Goal: Information Seeking & Learning: Learn about a topic

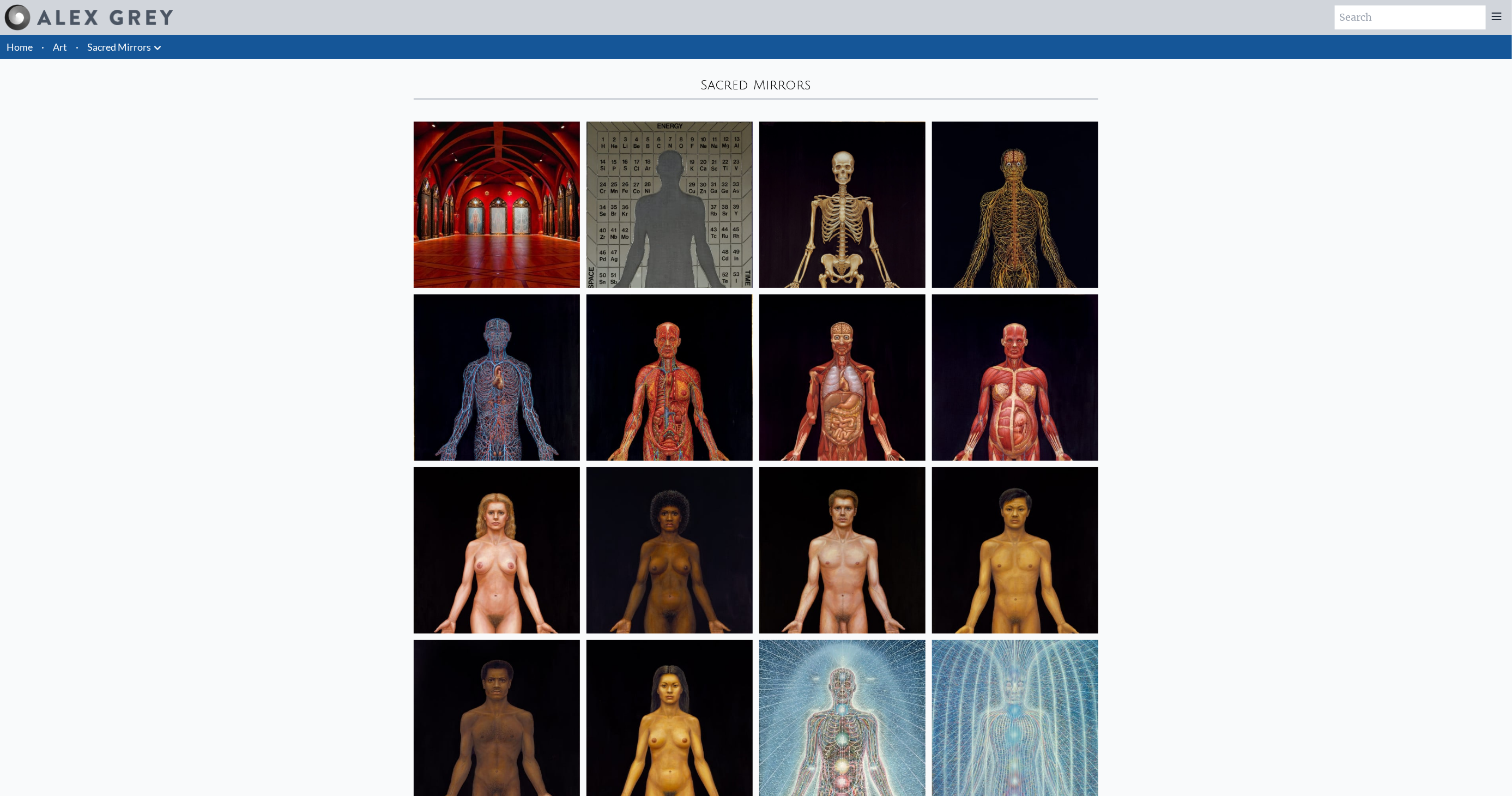
click at [118, 51] on link "Sacred Mirrors" at bounding box center [119, 47] width 64 height 15
click at [160, 51] on icon at bounding box center [158, 48] width 13 height 13
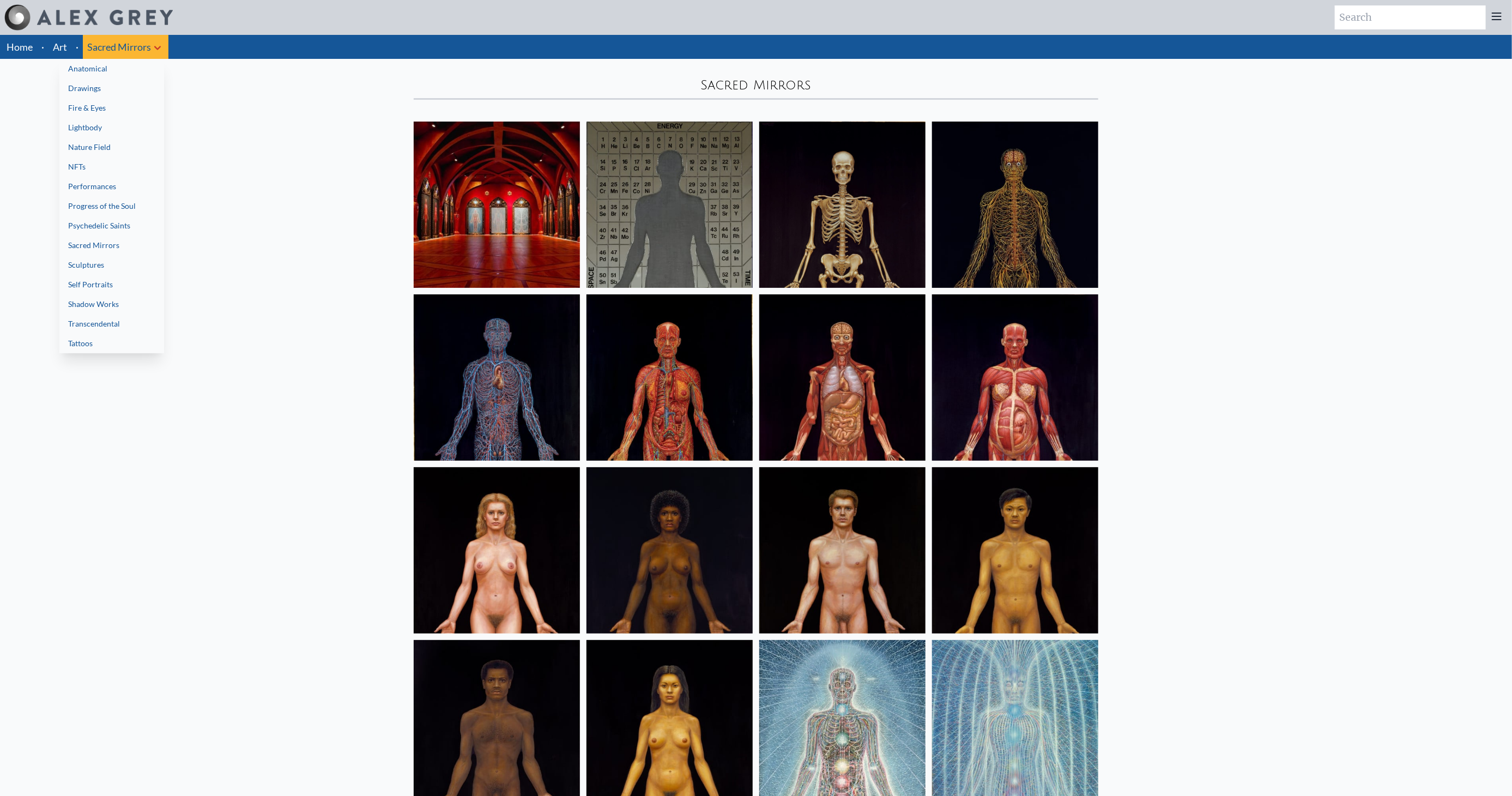
click at [102, 345] on link "Tattoos" at bounding box center [112, 343] width 105 height 19
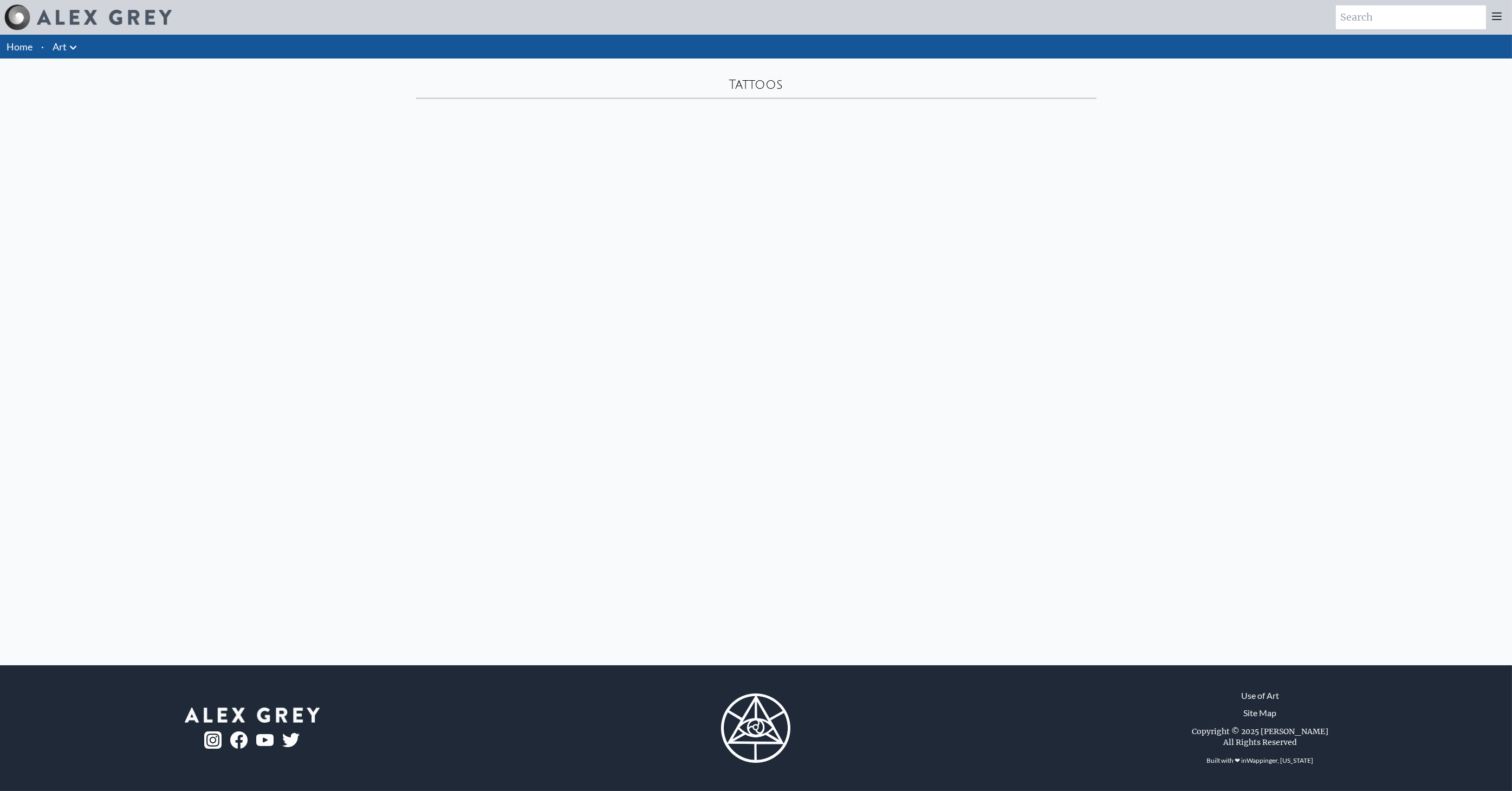
click at [71, 49] on icon at bounding box center [73, 48] width 13 height 13
click at [116, 322] on link "Transcendental" at bounding box center [119, 322] width 104 height 19
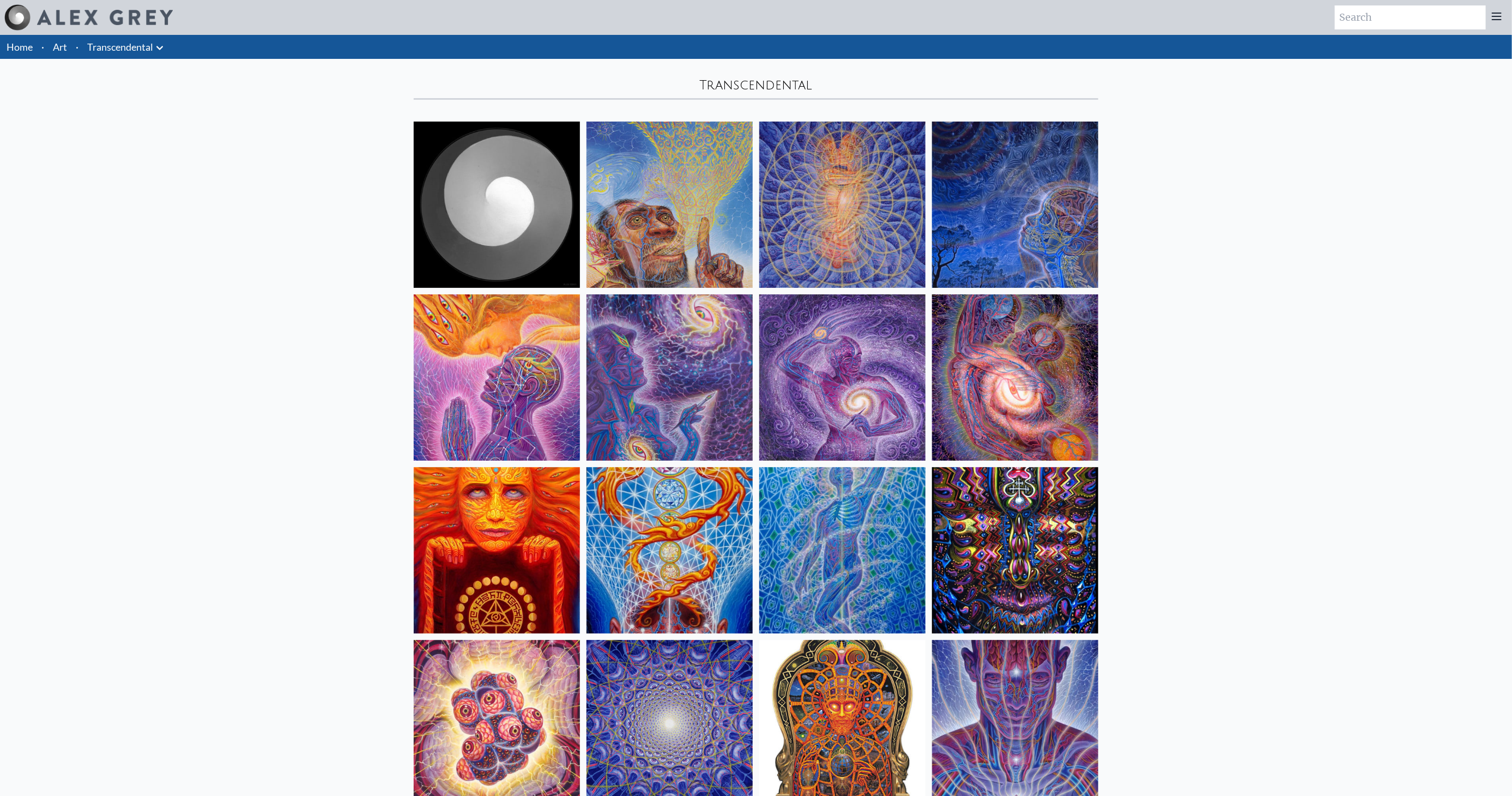
click at [90, 46] on link "Transcendental" at bounding box center [120, 47] width 66 height 15
click at [159, 45] on icon at bounding box center [159, 48] width 13 height 13
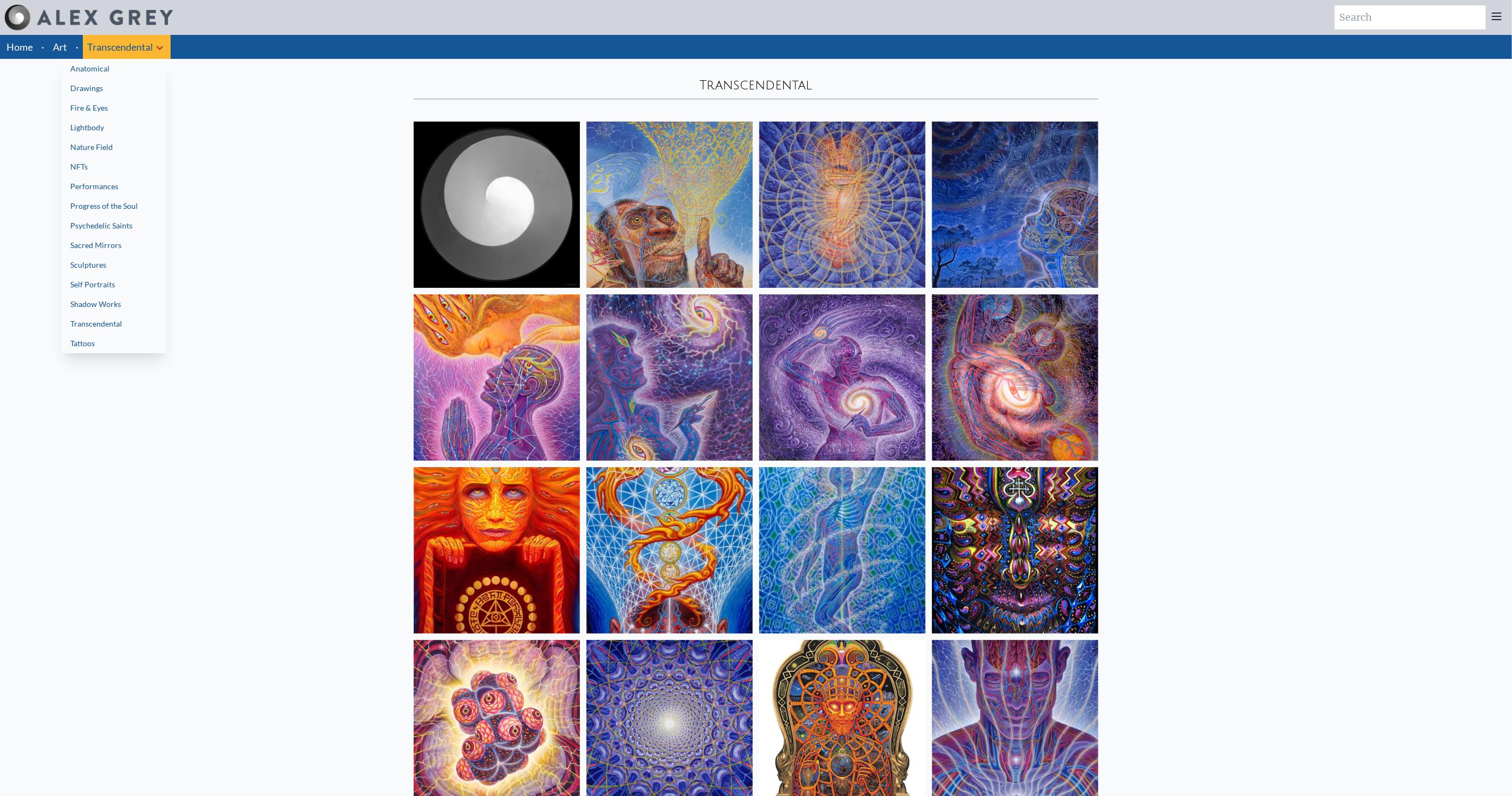
click at [124, 110] on link "Fire & Eyes" at bounding box center [113, 107] width 105 height 19
click at [118, 201] on link "Progress of the Soul" at bounding box center [113, 205] width 105 height 19
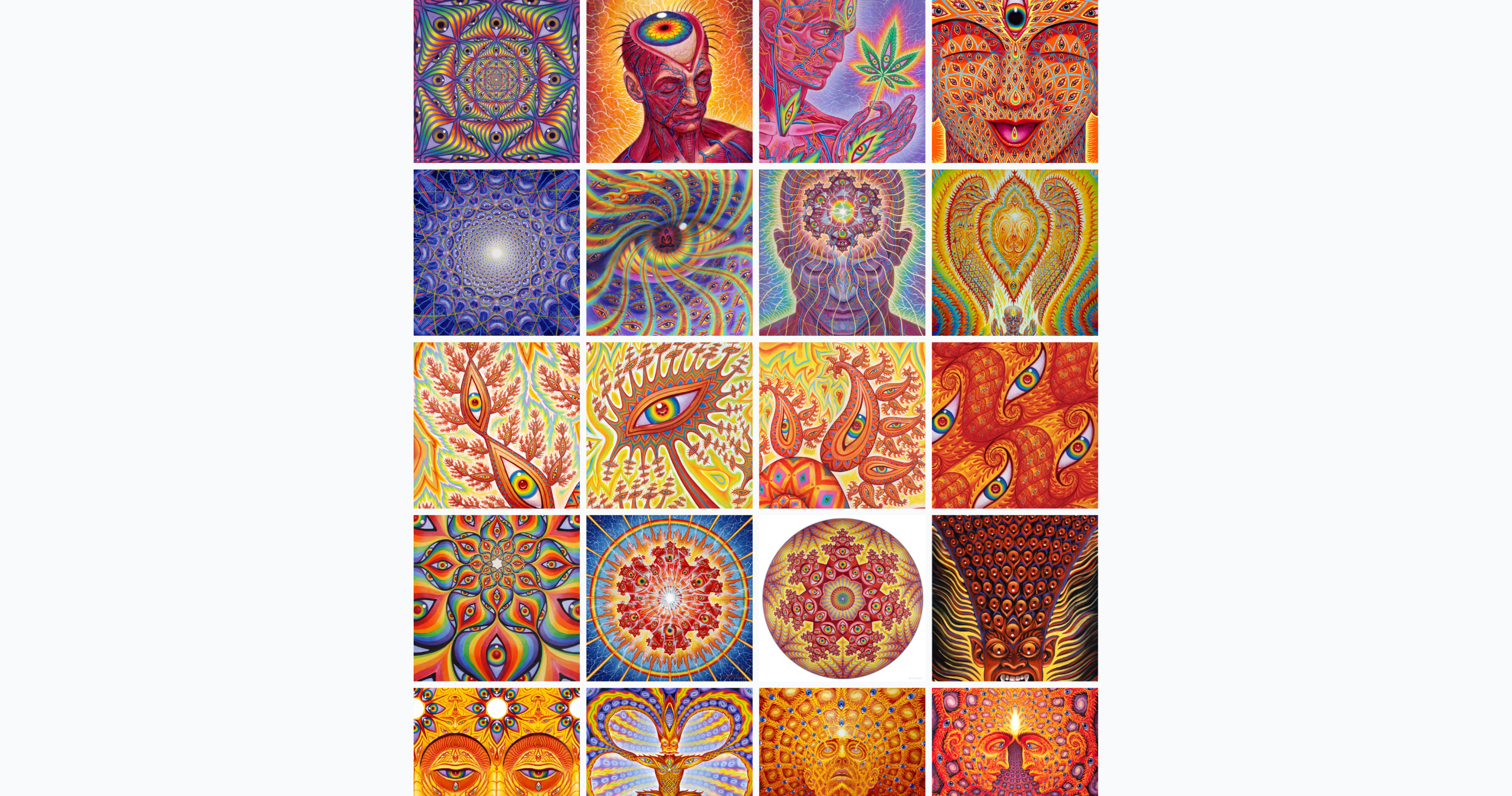
scroll to position [302, 0]
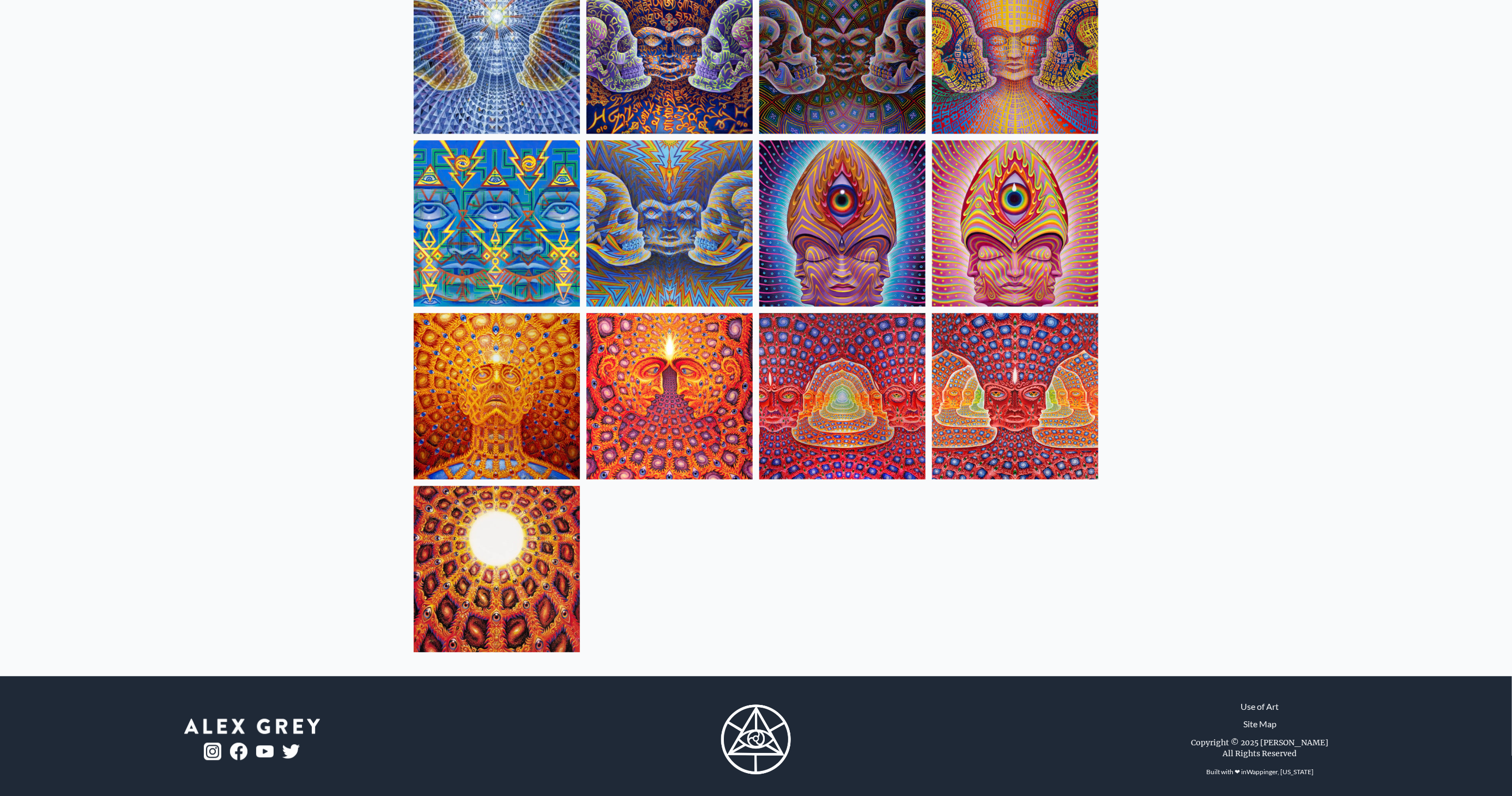
scroll to position [5343, 0]
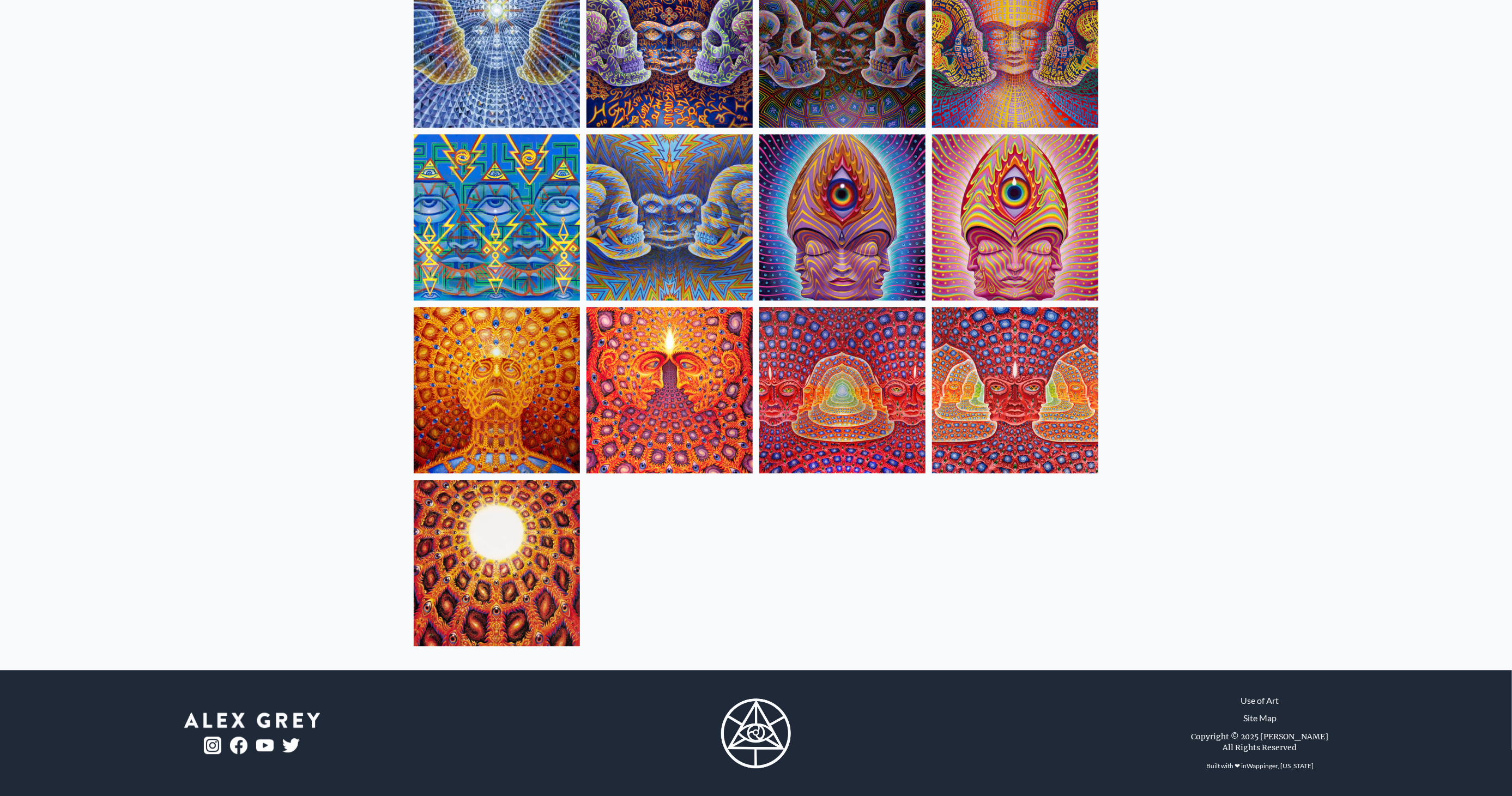
click at [1020, 395] on img at bounding box center [1015, 390] width 167 height 167
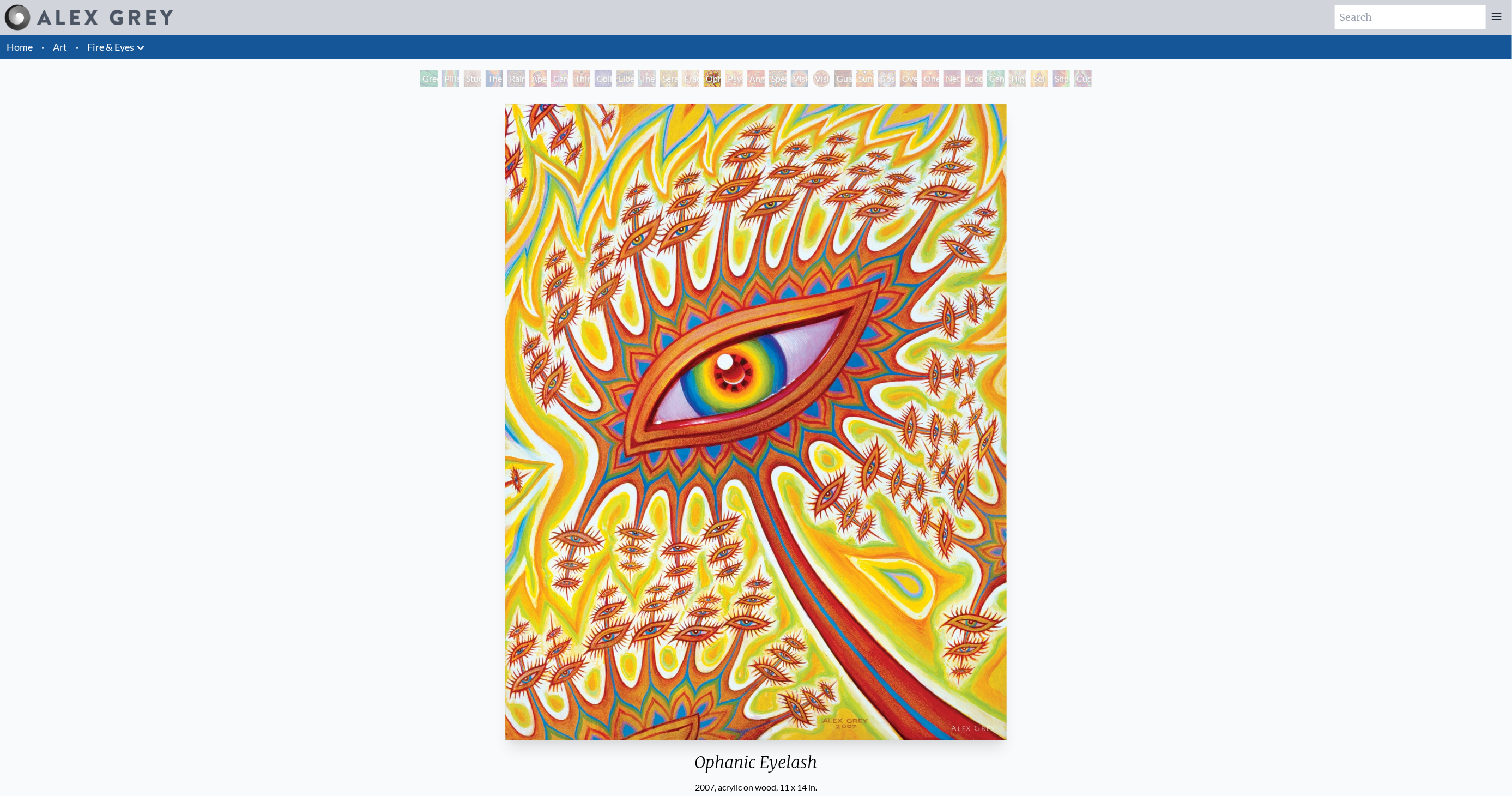
click at [97, 178] on div "Ophanic Eyelash 2007, acrylic on wood, 11 x 14 in. Visit the CoSM Shop" at bounding box center [756, 485] width 1495 height 773
click at [690, 297] on img "14 / 31" at bounding box center [756, 422] width 501 height 637
